Goal: Navigation & Orientation: Find specific page/section

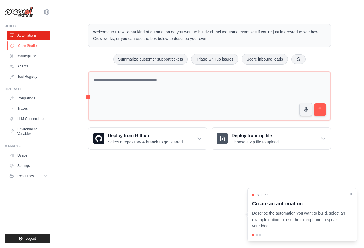
click at [39, 48] on link "Crew Studio" at bounding box center [28, 45] width 43 height 9
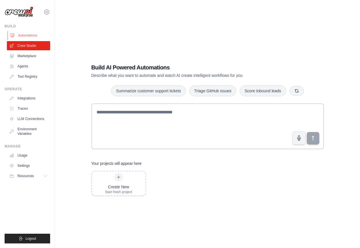
click at [39, 36] on link "Automations" at bounding box center [28, 35] width 43 height 9
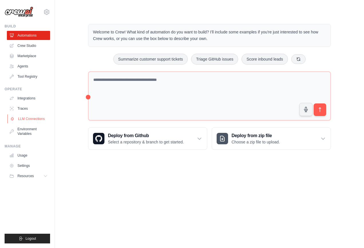
click at [28, 121] on link "LLM Connections" at bounding box center [28, 118] width 43 height 9
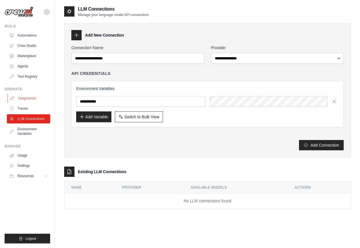
click at [36, 99] on link "Integrations" at bounding box center [28, 98] width 43 height 9
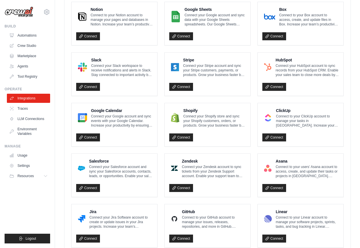
scroll to position [200, 0]
